Goal: Task Accomplishment & Management: Manage account settings

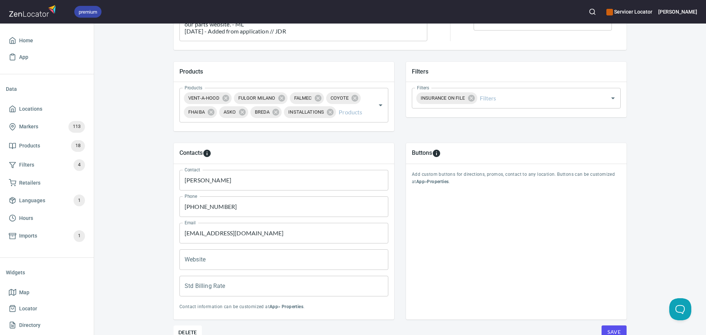
scroll to position [81, 0]
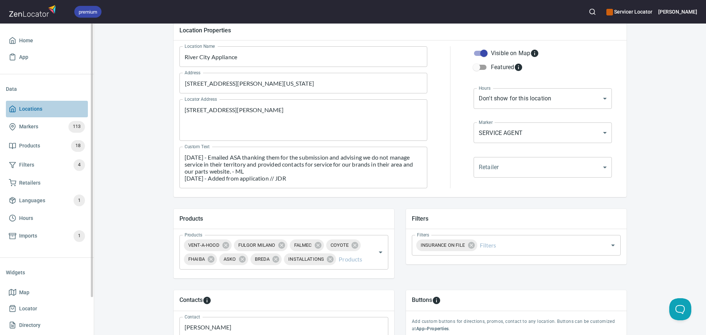
click at [30, 109] on span "Locations" at bounding box center [30, 108] width 23 height 9
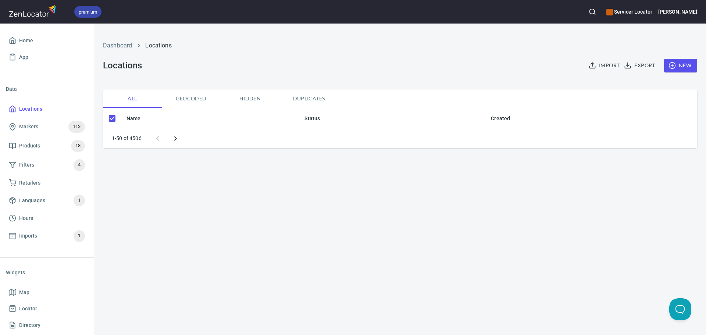
checkbox input "false"
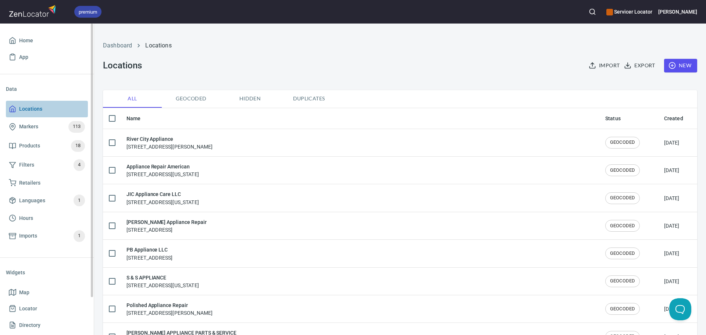
click at [39, 110] on span "Locations" at bounding box center [30, 108] width 23 height 9
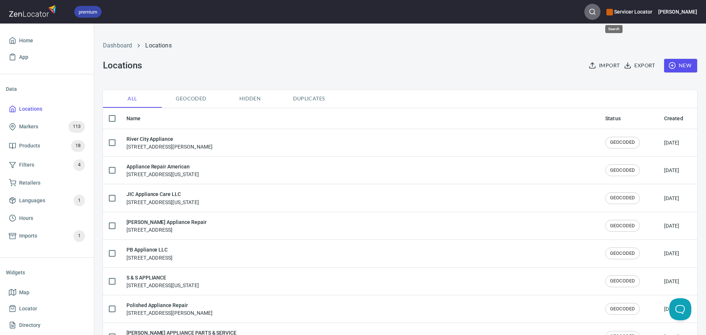
click at [596, 13] on icon "button" at bounding box center [591, 11] width 7 height 7
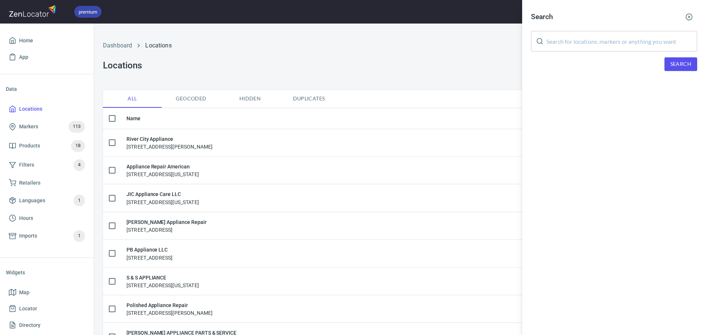
click at [578, 42] on input "text" at bounding box center [621, 41] width 151 height 21
type input "RVA"
click at [678, 67] on span "Search" at bounding box center [680, 64] width 21 height 9
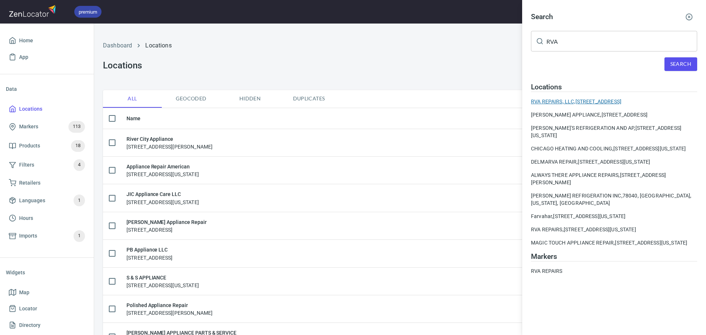
click at [573, 100] on div "RVA REPAIRS, LLC, [STREET_ADDRESS]" at bounding box center [614, 101] width 166 height 7
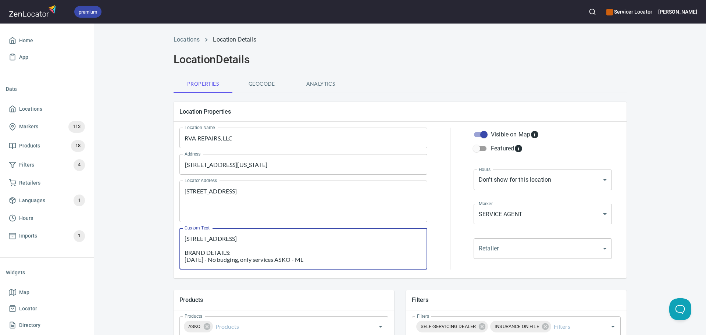
scroll to position [15, 0]
drag, startPoint x: 299, startPoint y: 247, endPoint x: 294, endPoint y: 247, distance: 4.4
click at [299, 247] on textarea "[STREET_ADDRESS] BRAND DETAILS: [DATE] - No budging, only services ASKO - ML [D…" at bounding box center [302, 249] width 237 height 28
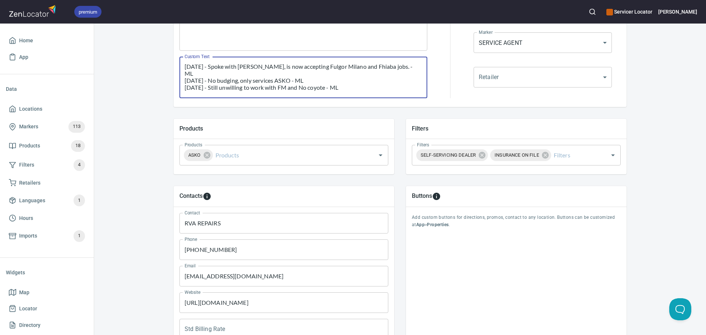
scroll to position [184, 0]
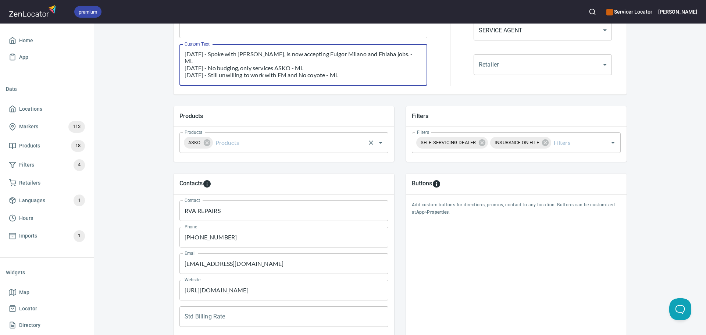
drag, startPoint x: 225, startPoint y: 152, endPoint x: 228, endPoint y: 148, distance: 4.4
click at [226, 151] on div "ASKO Products" at bounding box center [283, 142] width 209 height 21
type textarea "[STREET_ADDRESS] BRAND DETAILS: [DATE] - Spoke with [PERSON_NAME], is now accep…"
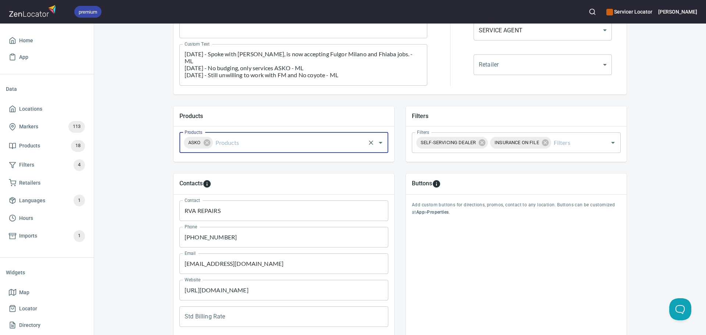
click at [230, 147] on input "Products" at bounding box center [289, 143] width 150 height 14
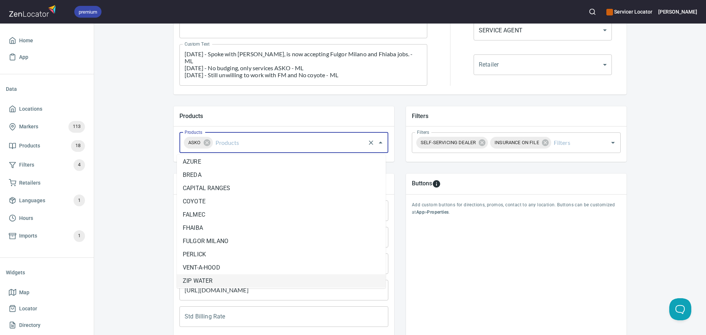
scroll to position [97, 0]
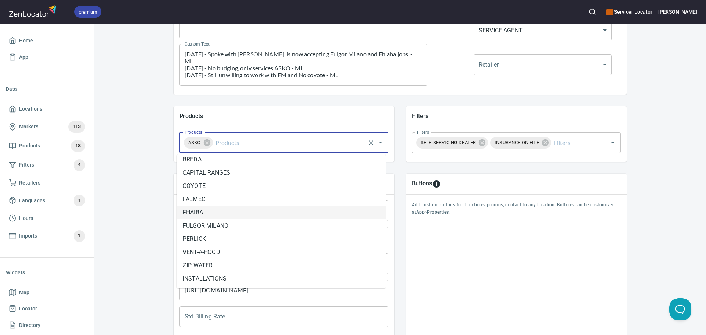
click at [229, 213] on li "FHAIBA" at bounding box center [281, 212] width 209 height 13
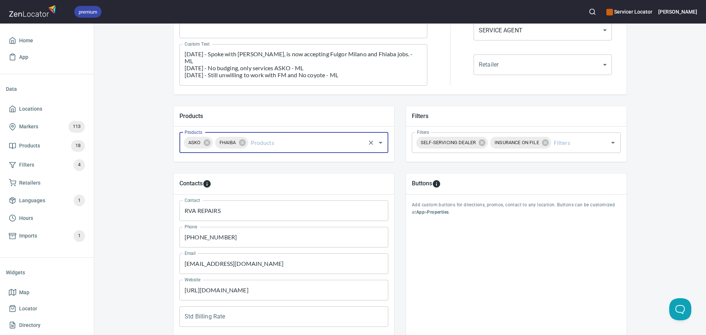
click at [277, 144] on input "Products" at bounding box center [306, 143] width 115 height 14
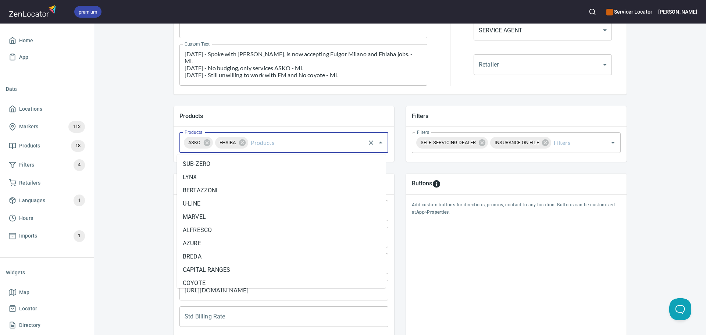
scroll to position [29, 0]
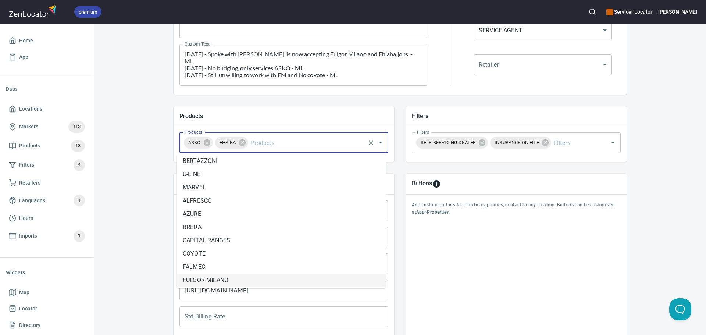
click at [239, 277] on li "FULGOR MILANO" at bounding box center [281, 279] width 209 height 13
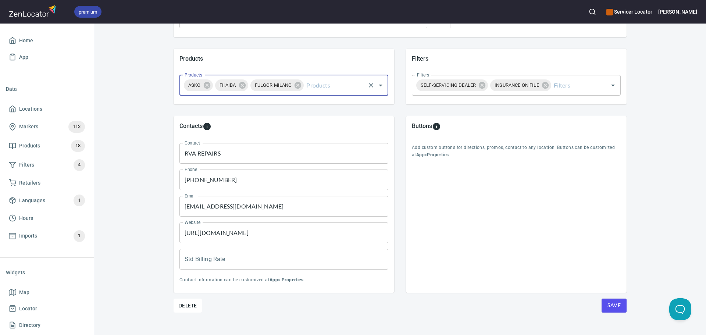
scroll to position [251, 0]
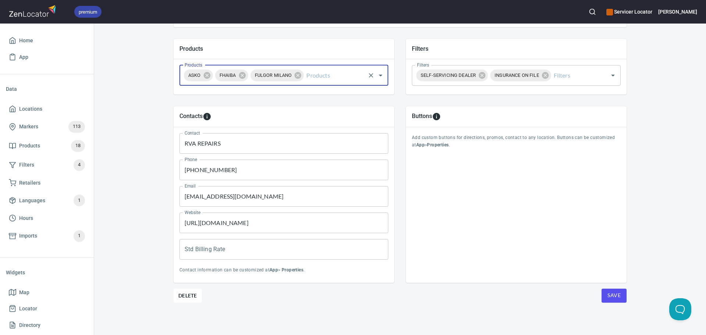
click at [201, 259] on input "Std Billing Rate" at bounding box center [283, 249] width 209 height 21
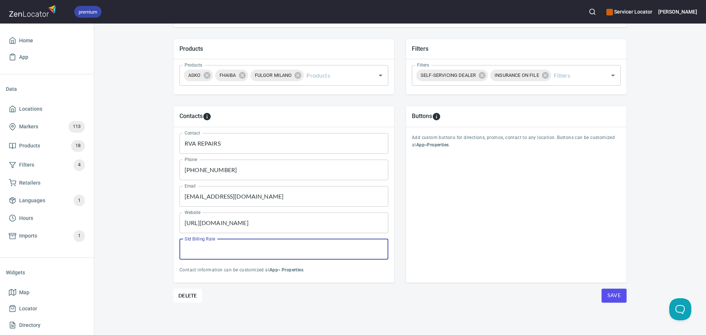
type input "220"
click at [157, 252] on div "Locations Location Details Location Details Properties Geocode Analytics Locati…" at bounding box center [399, 57] width 611 height 555
click at [601, 298] on button "Save" at bounding box center [613, 295] width 25 height 14
